Goal: Task Accomplishment & Management: Manage account settings

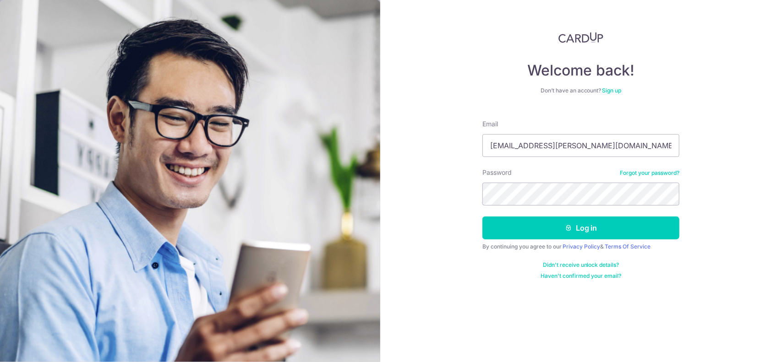
type input "[EMAIL_ADDRESS][PERSON_NAME][DOMAIN_NAME]"
click at [483, 217] on button "Log in" at bounding box center [581, 228] width 197 height 23
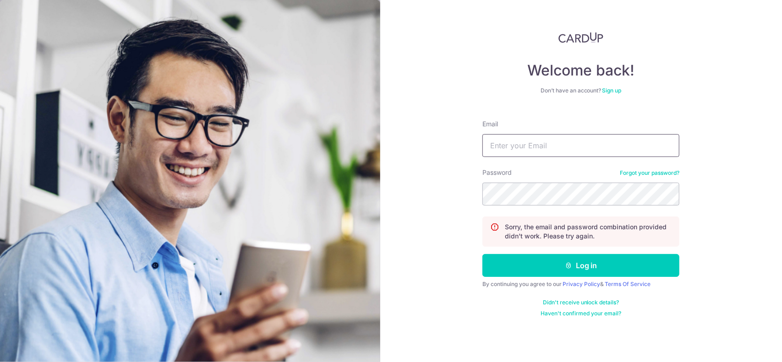
click at [524, 150] on input "Email" at bounding box center [581, 145] width 197 height 23
type input "[EMAIL_ADDRESS][PERSON_NAME][DOMAIN_NAME]"
click at [483, 254] on button "Log in" at bounding box center [581, 265] width 197 height 23
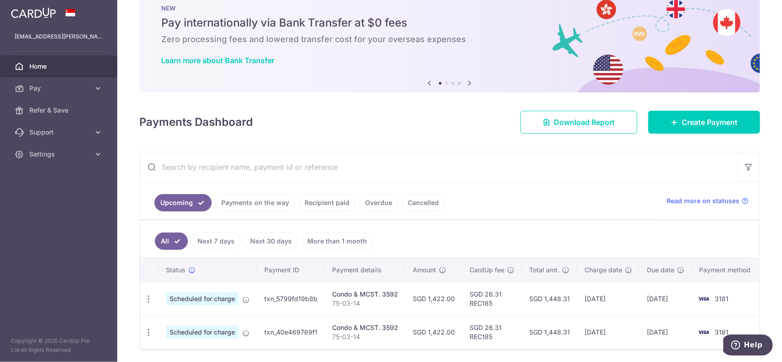
scroll to position [53, 0]
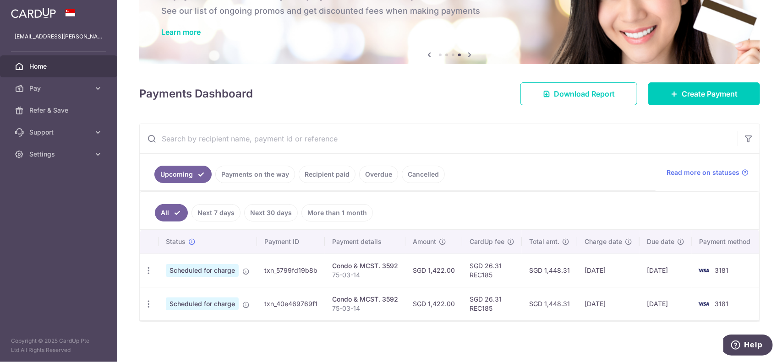
click at [430, 204] on ul "All Next 7 days Next 30 days More than 1 month" at bounding box center [444, 210] width 608 height 37
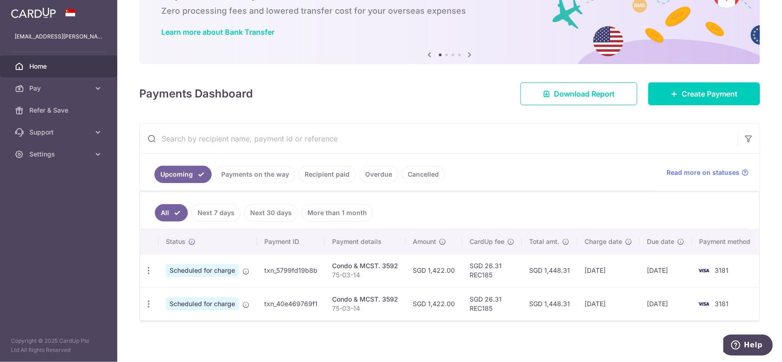
scroll to position [0, 0]
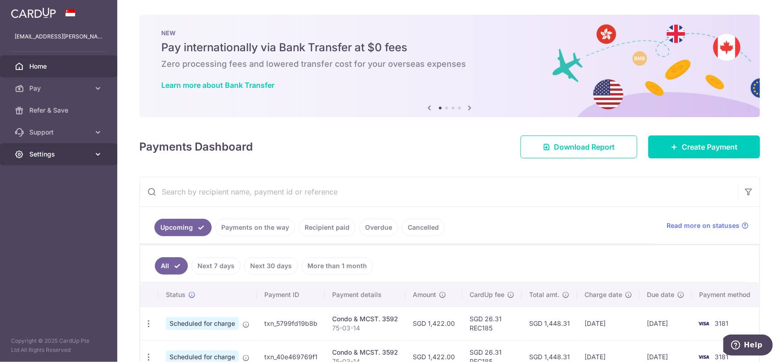
click at [55, 156] on span "Settings" at bounding box center [59, 154] width 60 height 9
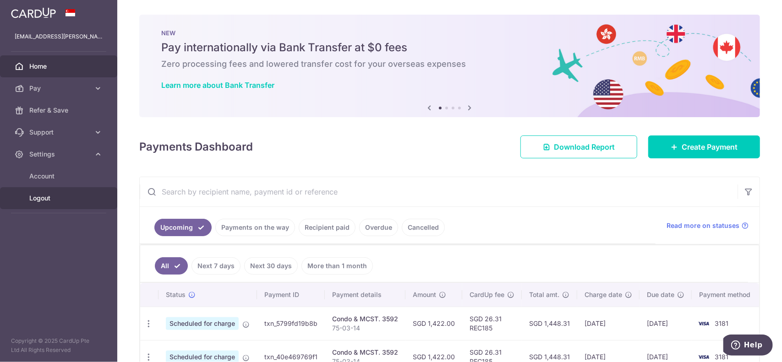
click at [50, 198] on span "Logout" at bounding box center [59, 198] width 60 height 9
